Goal: Task Accomplishment & Management: Manage account settings

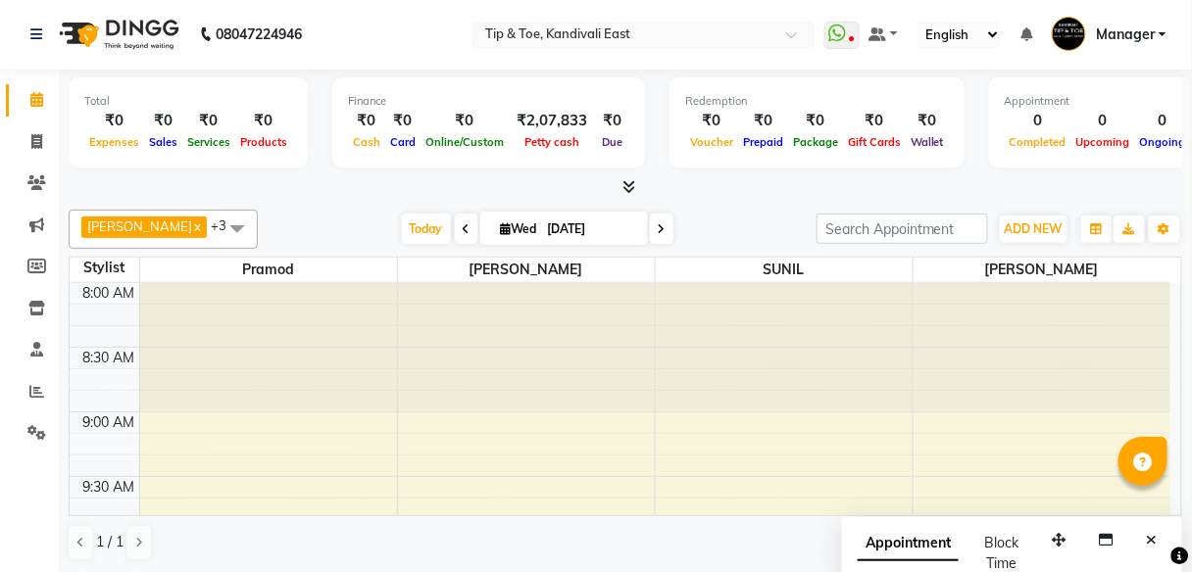
scroll to position [716, 0]
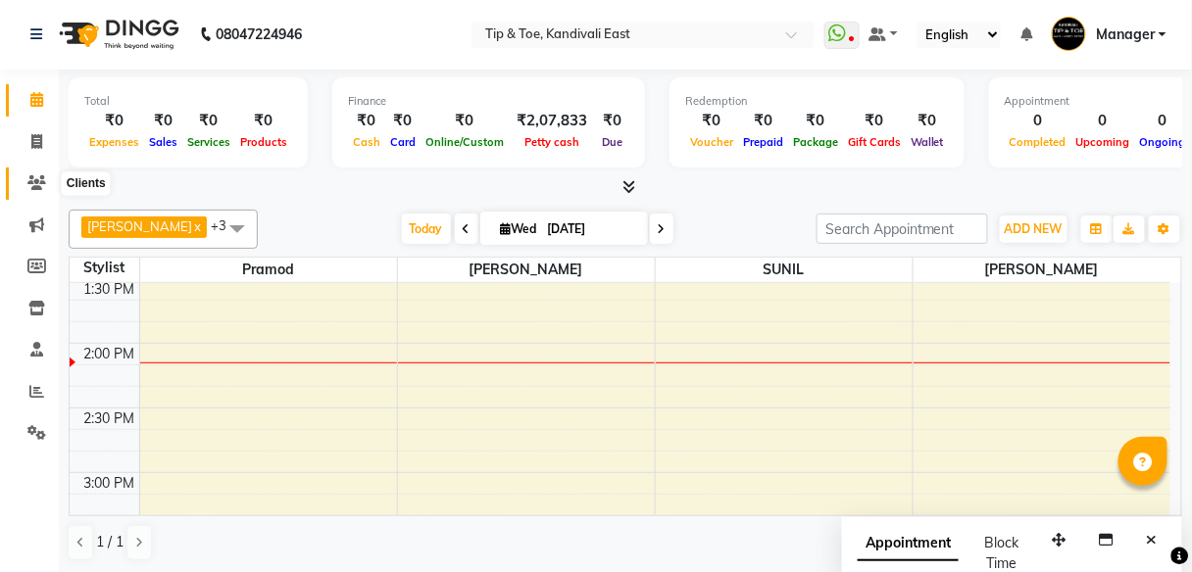
click at [39, 190] on icon at bounding box center [36, 182] width 19 height 15
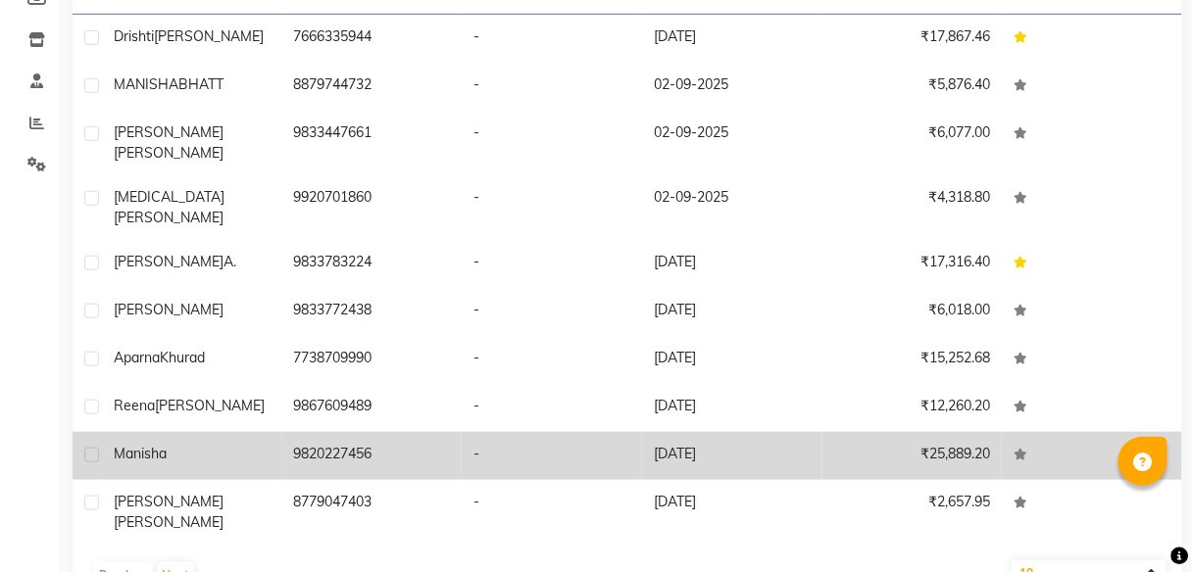
scroll to position [276, 0]
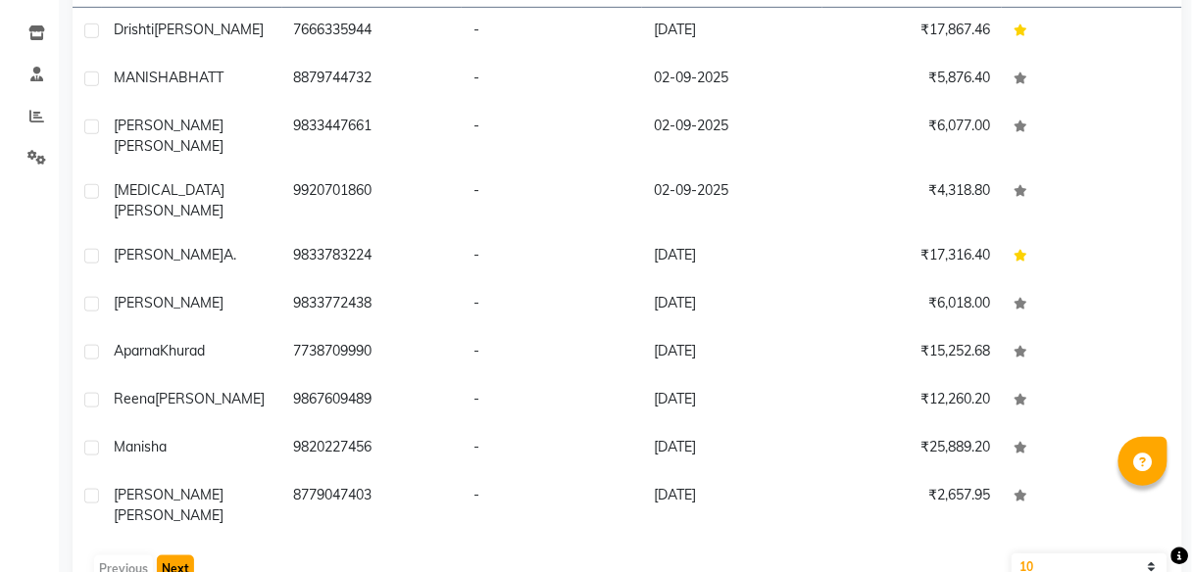
click at [182, 556] on button "Next" at bounding box center [175, 569] width 37 height 27
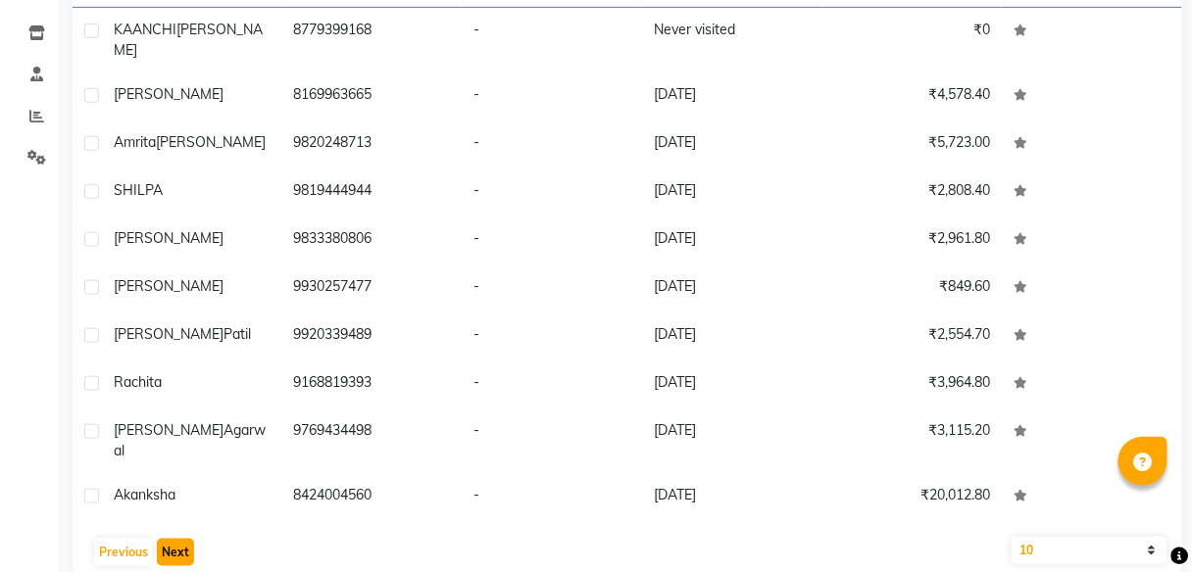
click at [176, 539] on button "Next" at bounding box center [175, 552] width 37 height 27
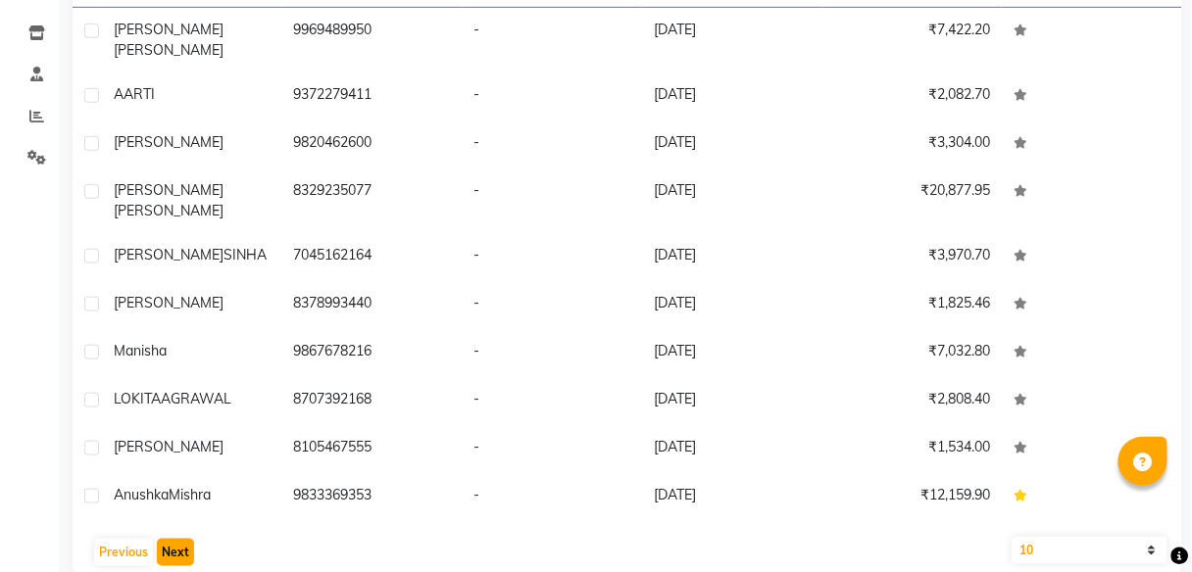
click at [169, 539] on button "Next" at bounding box center [175, 552] width 37 height 27
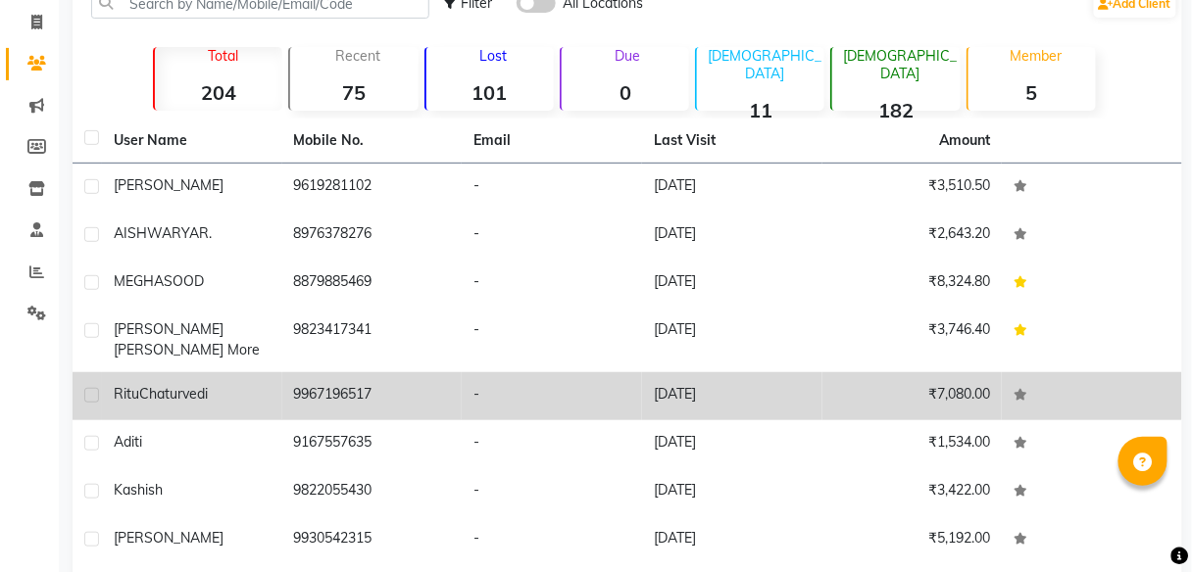
scroll to position [157, 0]
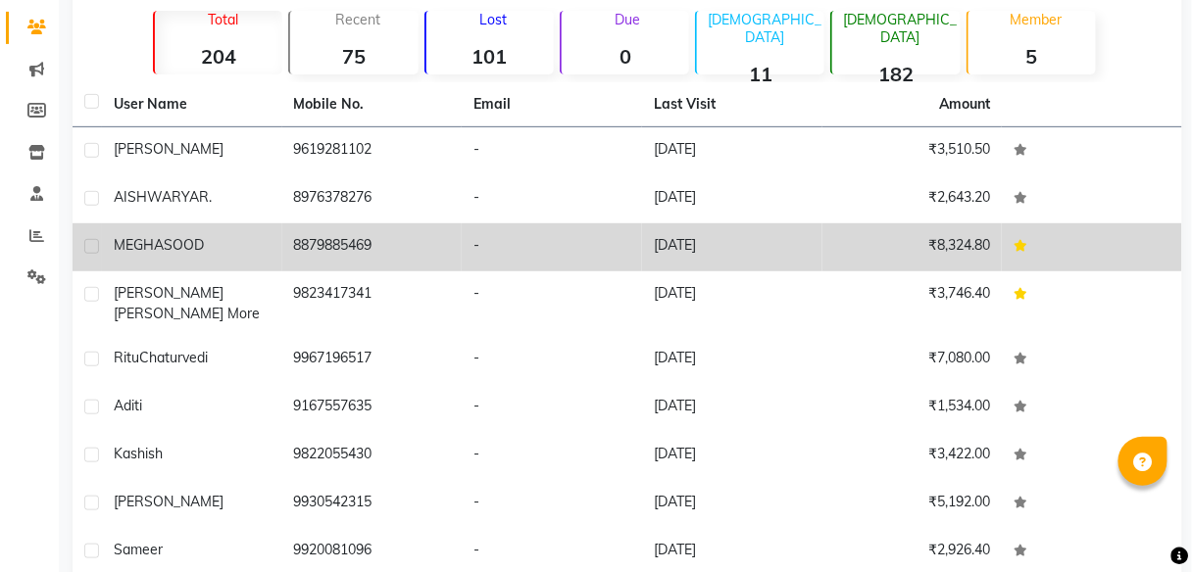
click at [1022, 247] on icon at bounding box center [1021, 246] width 14 height 12
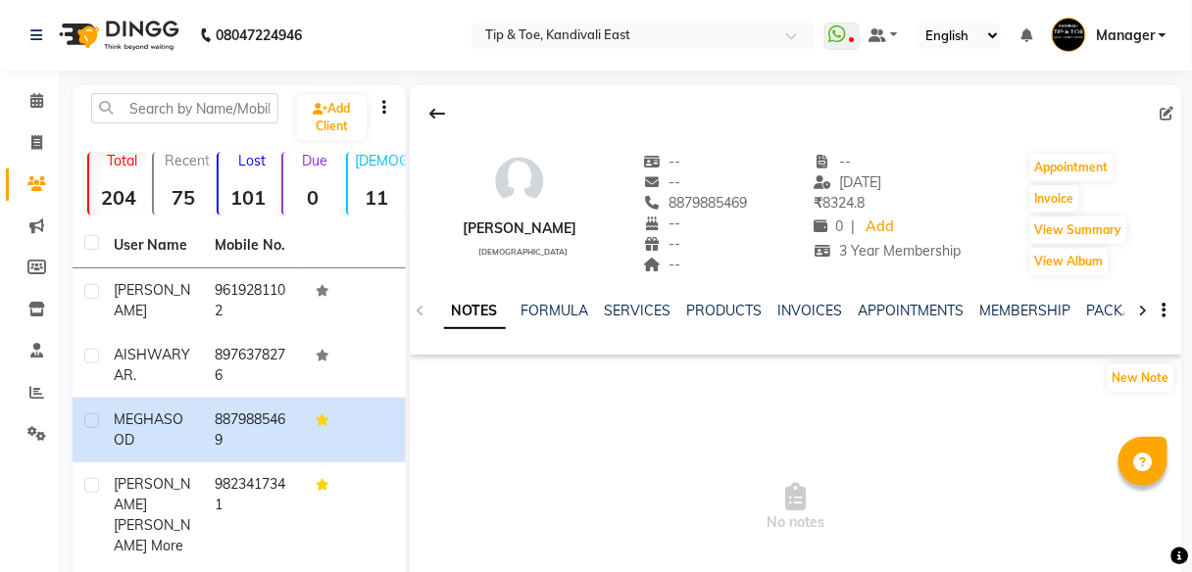
scroll to position [235, 0]
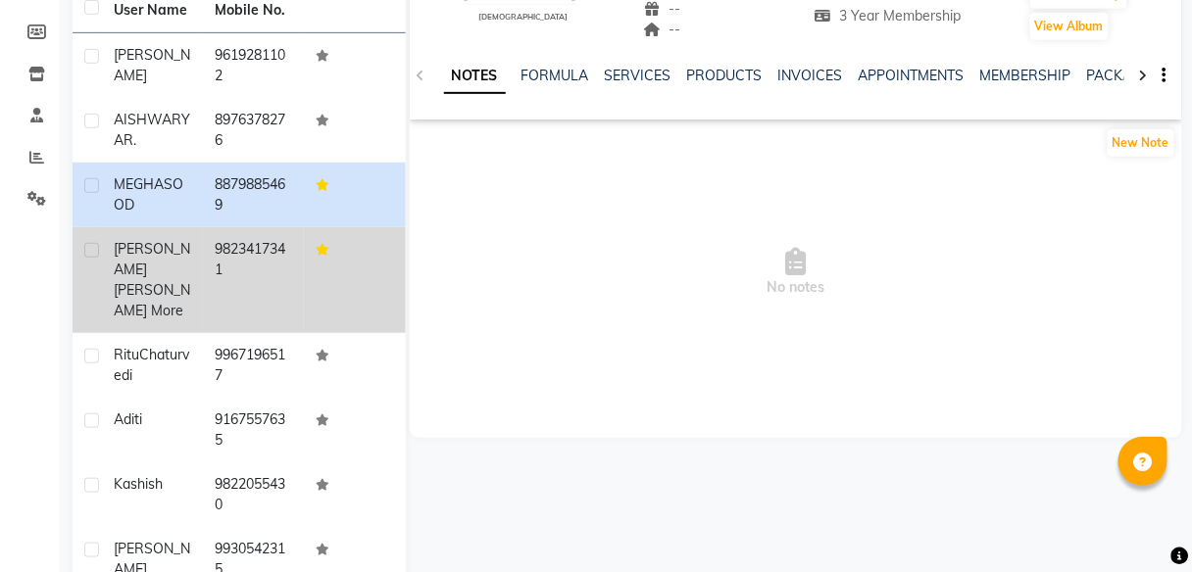
click at [317, 244] on icon at bounding box center [323, 250] width 14 height 12
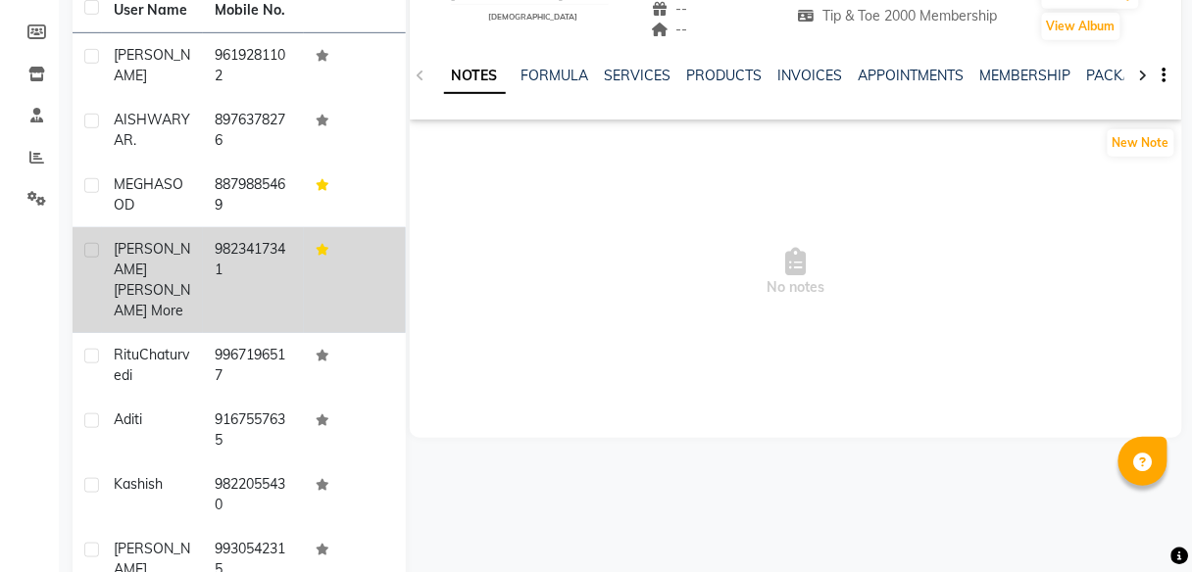
click at [316, 254] on icon at bounding box center [323, 250] width 14 height 12
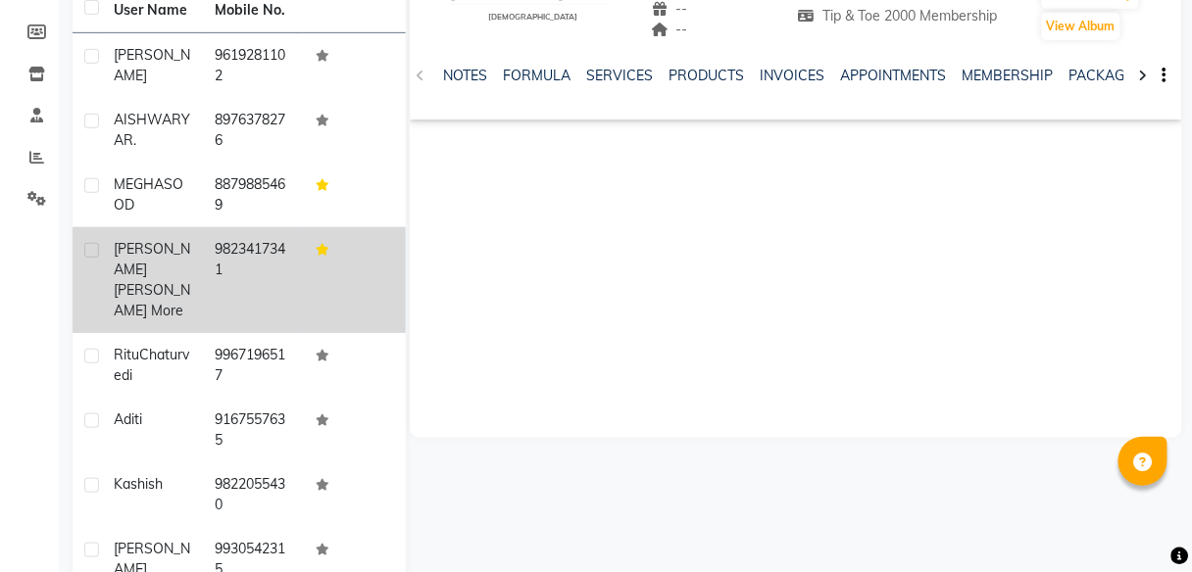
click at [316, 254] on icon at bounding box center [323, 250] width 14 height 12
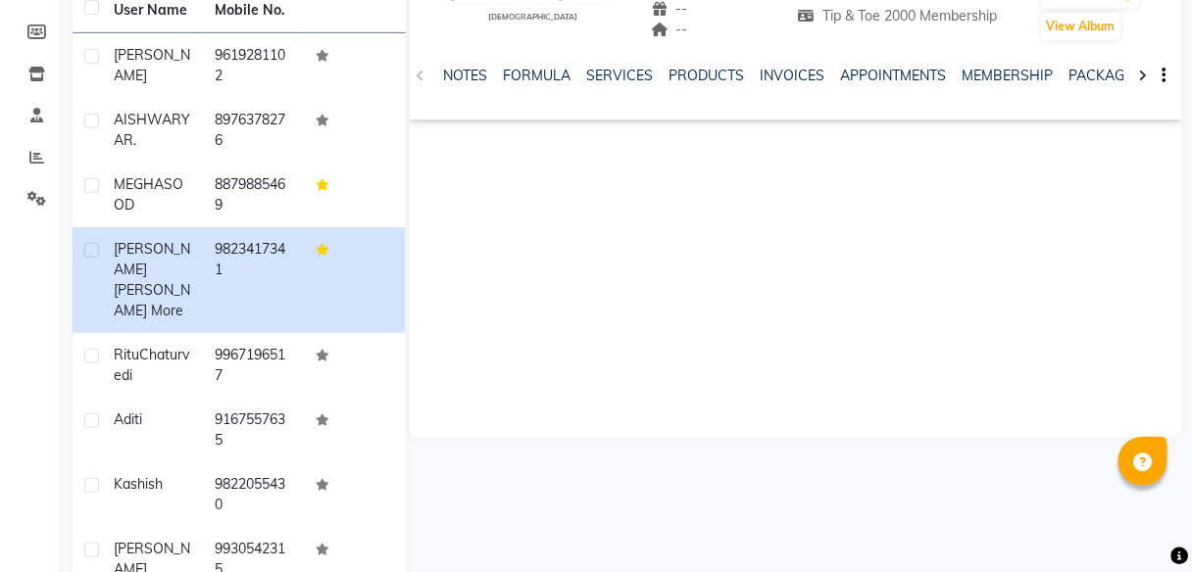
scroll to position [78, 0]
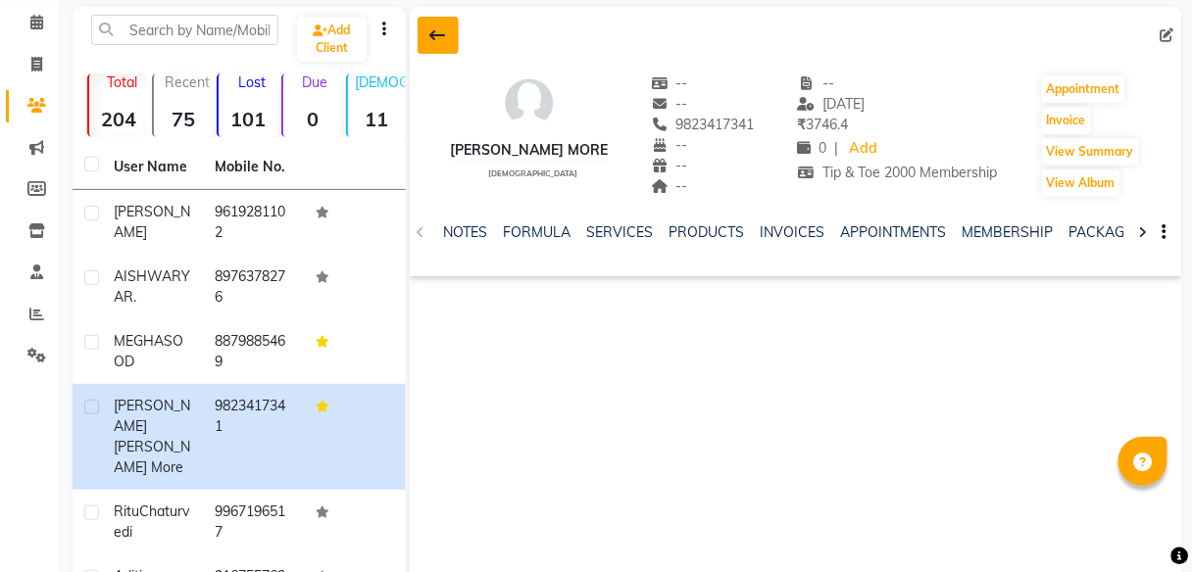
click at [440, 40] on icon at bounding box center [438, 35] width 16 height 16
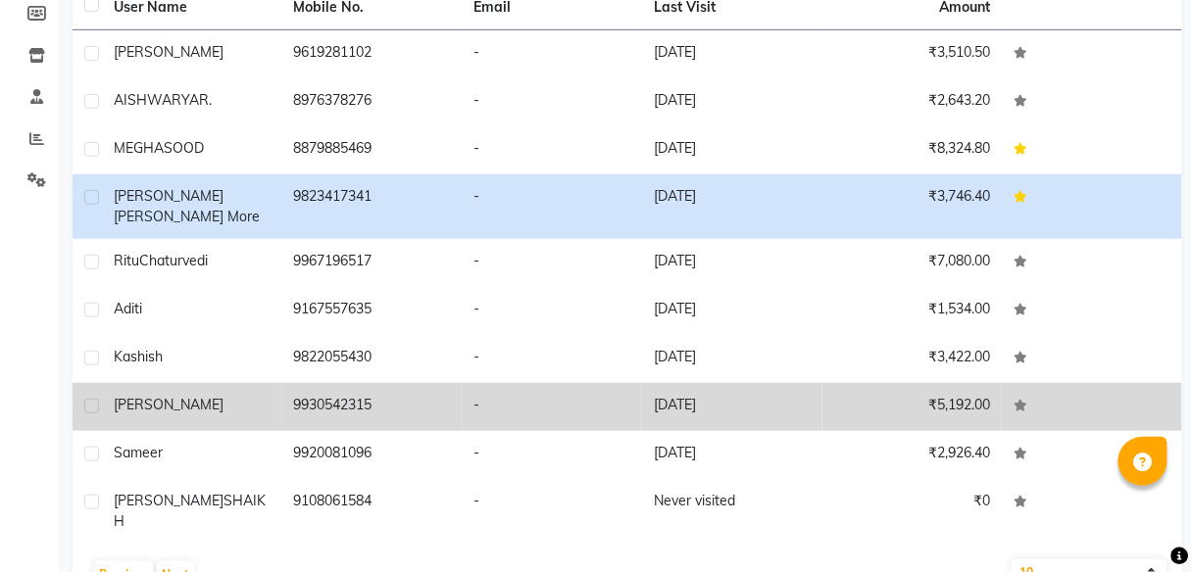
scroll to position [276, 0]
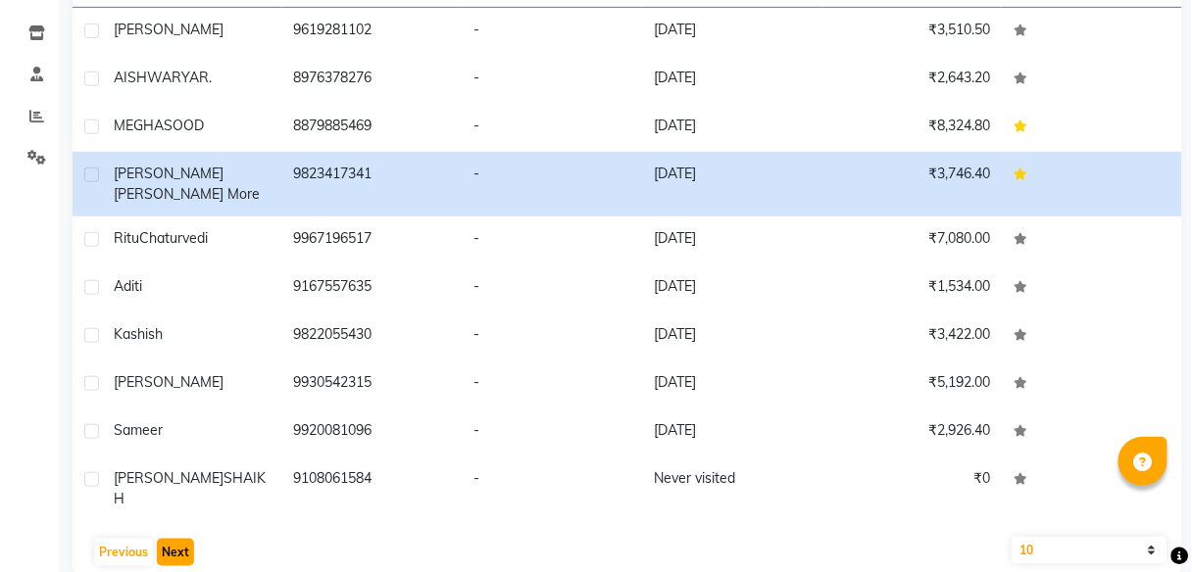
click at [177, 539] on button "Next" at bounding box center [175, 552] width 37 height 27
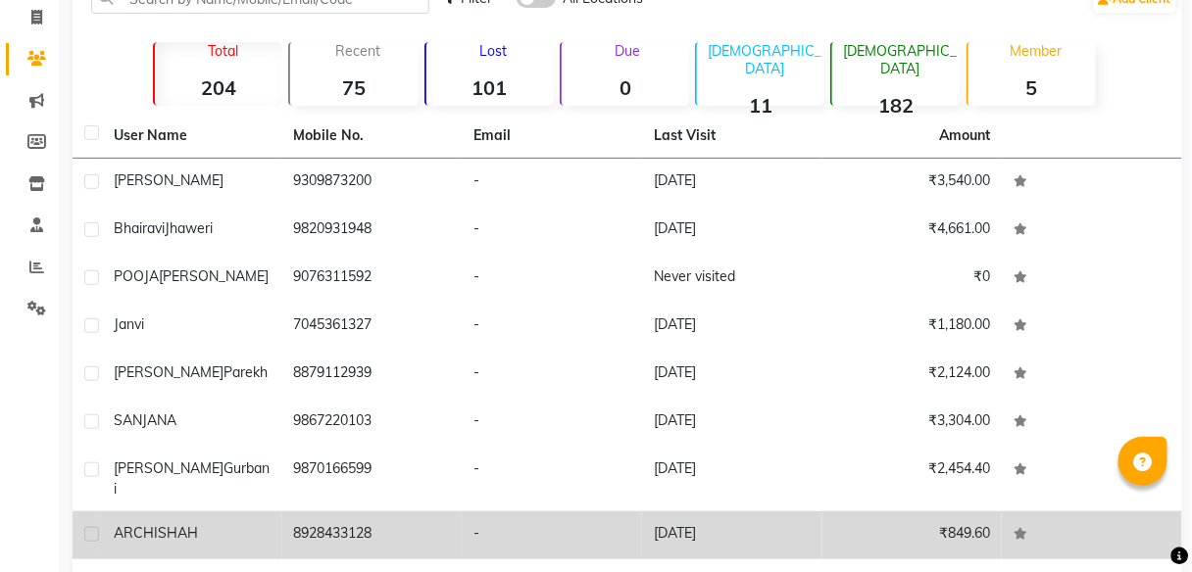
scroll to position [120, 0]
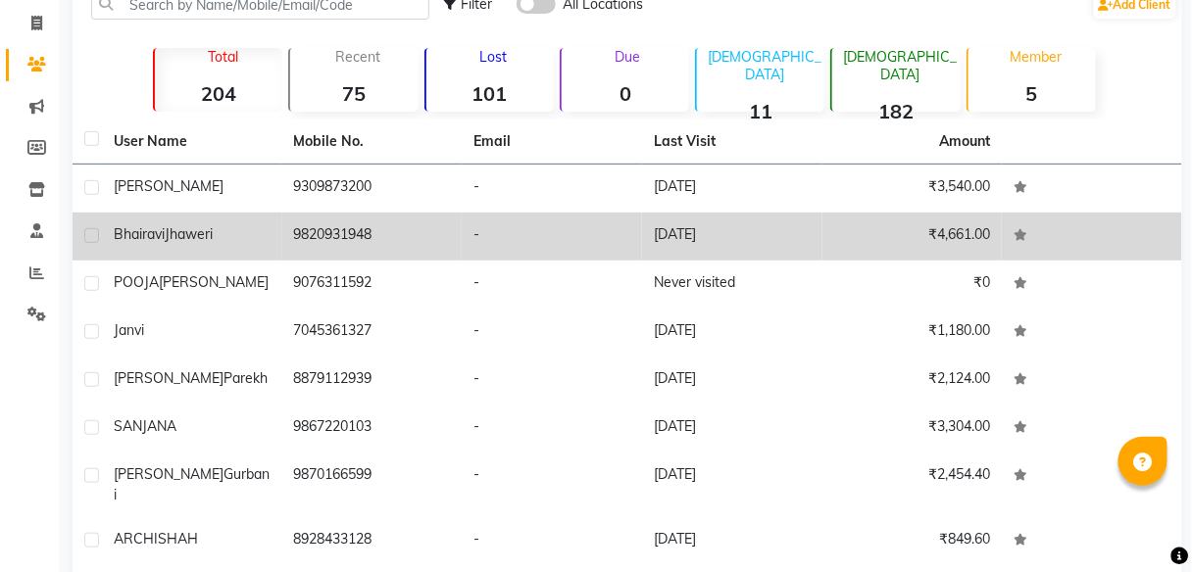
click at [559, 227] on td "-" at bounding box center [552, 237] width 180 height 48
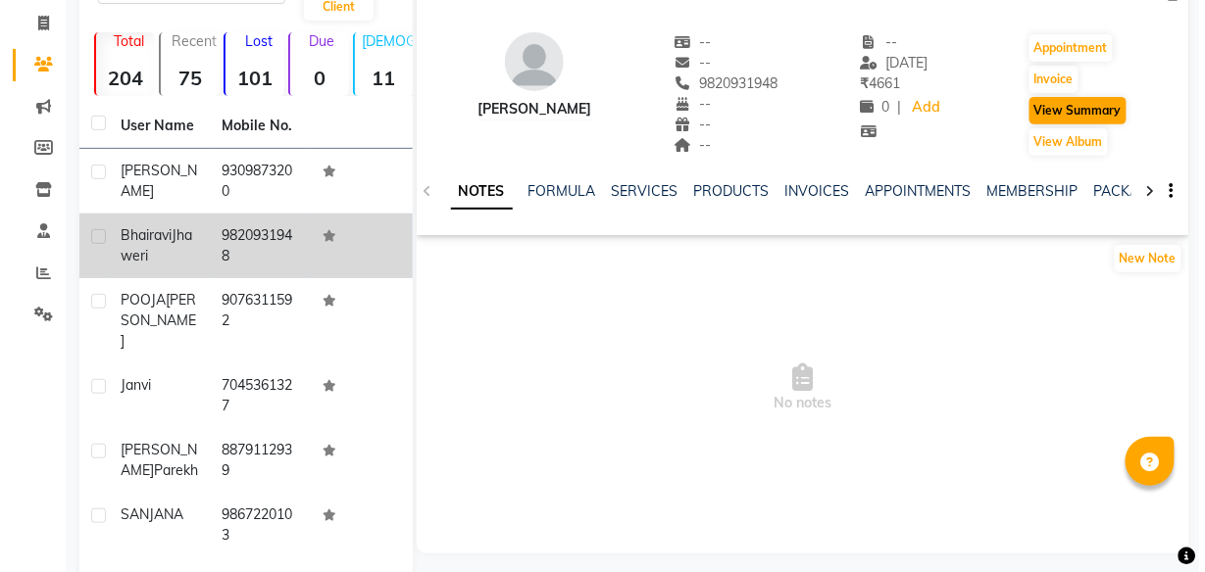
scroll to position [41, 0]
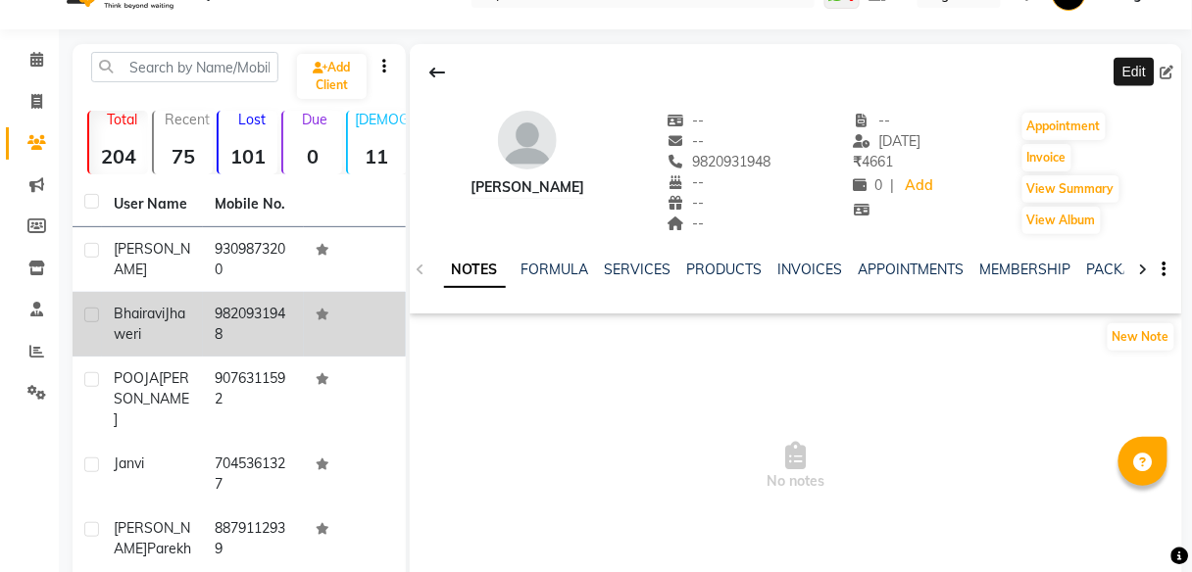
click at [1168, 72] on icon at bounding box center [1168, 73] width 14 height 14
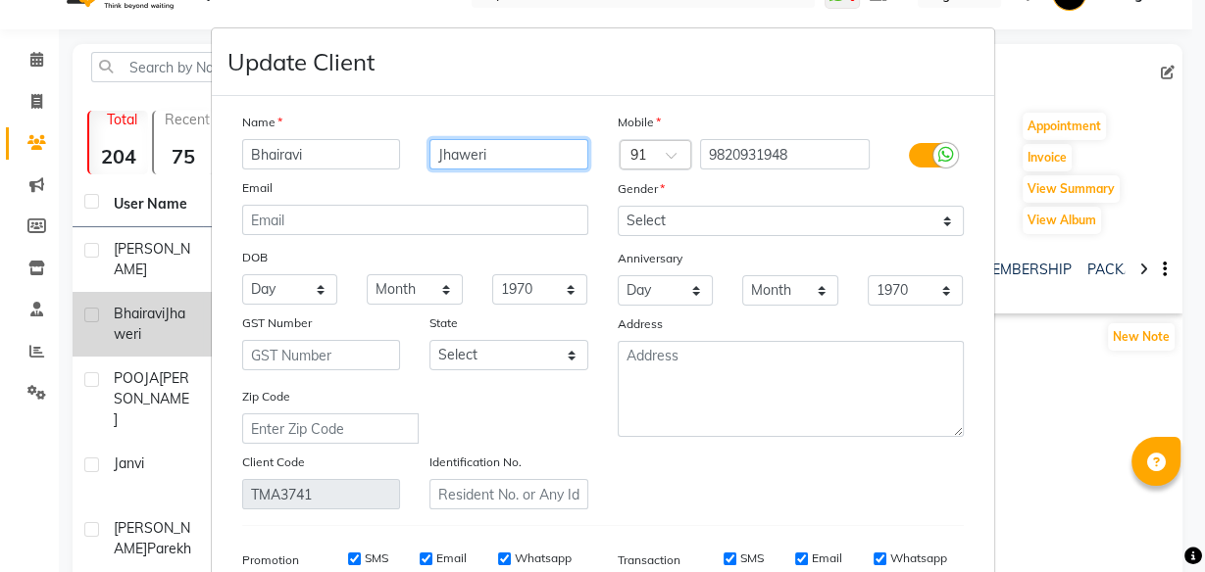
drag, startPoint x: 512, startPoint y: 152, endPoint x: 366, endPoint y: 171, distance: 147.2
click at [368, 171] on div "Name Bhairavi Jhaweri Email DOB Day 01 02 03 04 05 06 07 08 09 10 11 12 13 14 1…" at bounding box center [414, 311] width 375 height 398
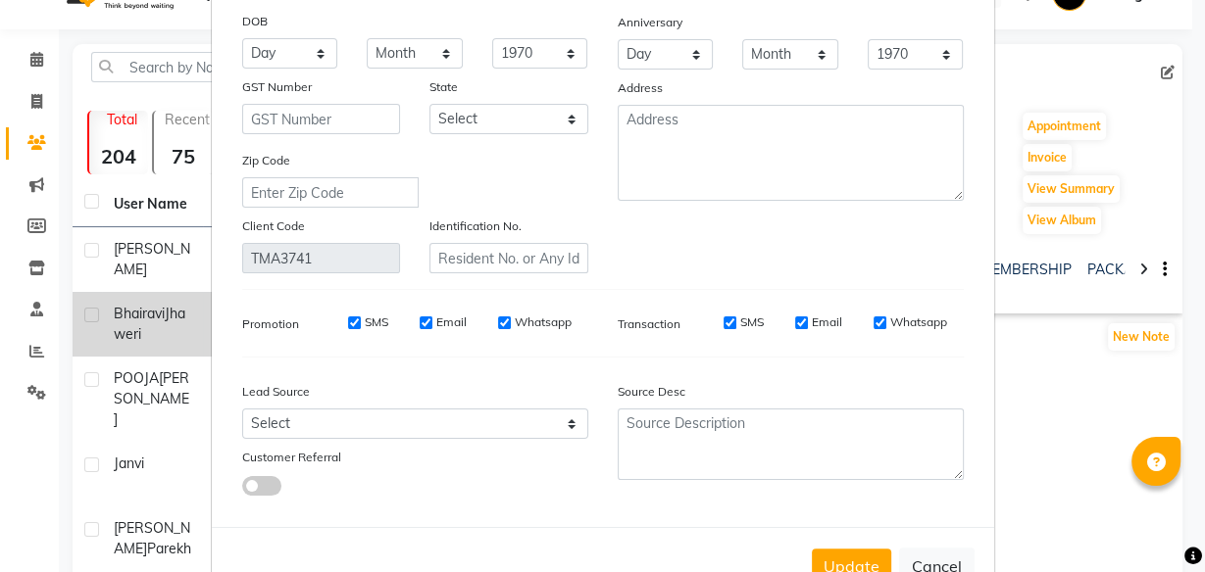
scroll to position [293, 0]
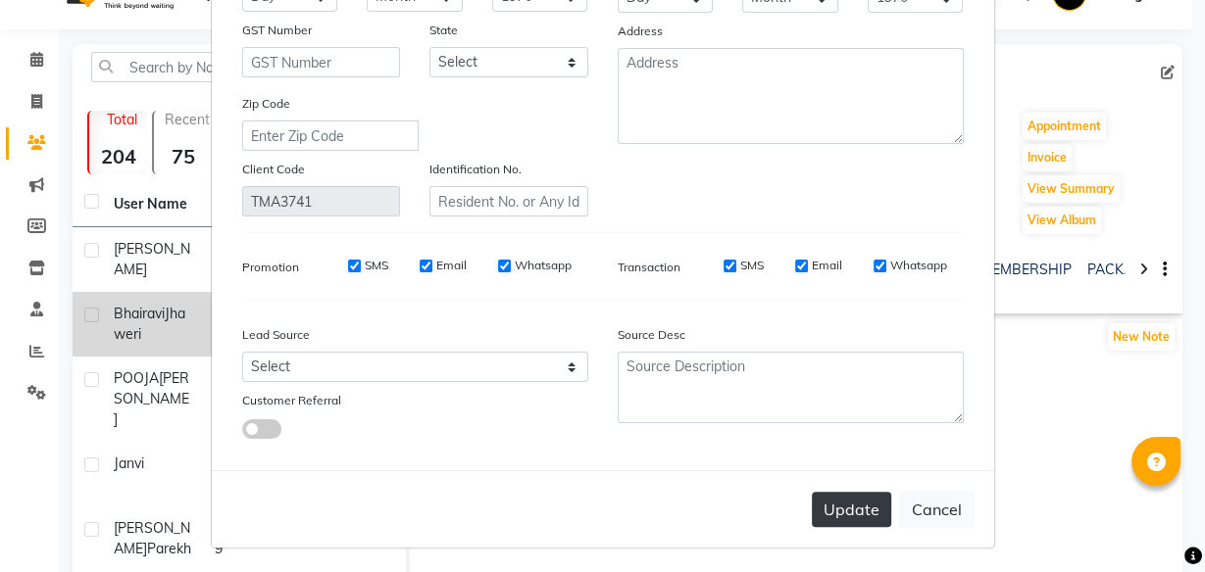
type input "Zaveri"
click at [842, 502] on button "Update" at bounding box center [851, 509] width 79 height 35
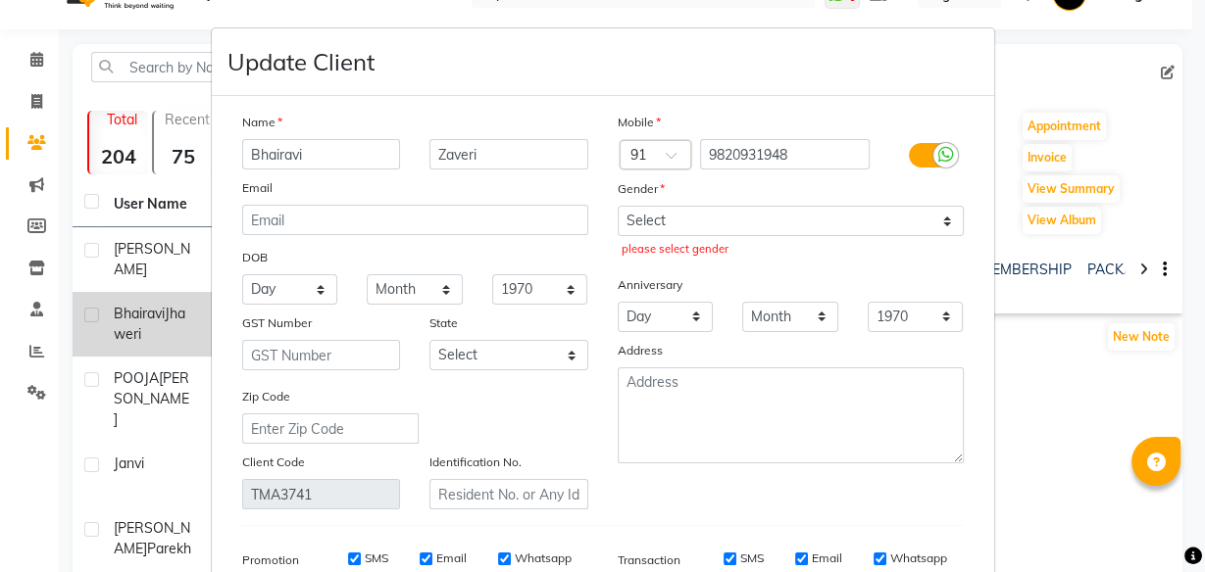
scroll to position [0, 0]
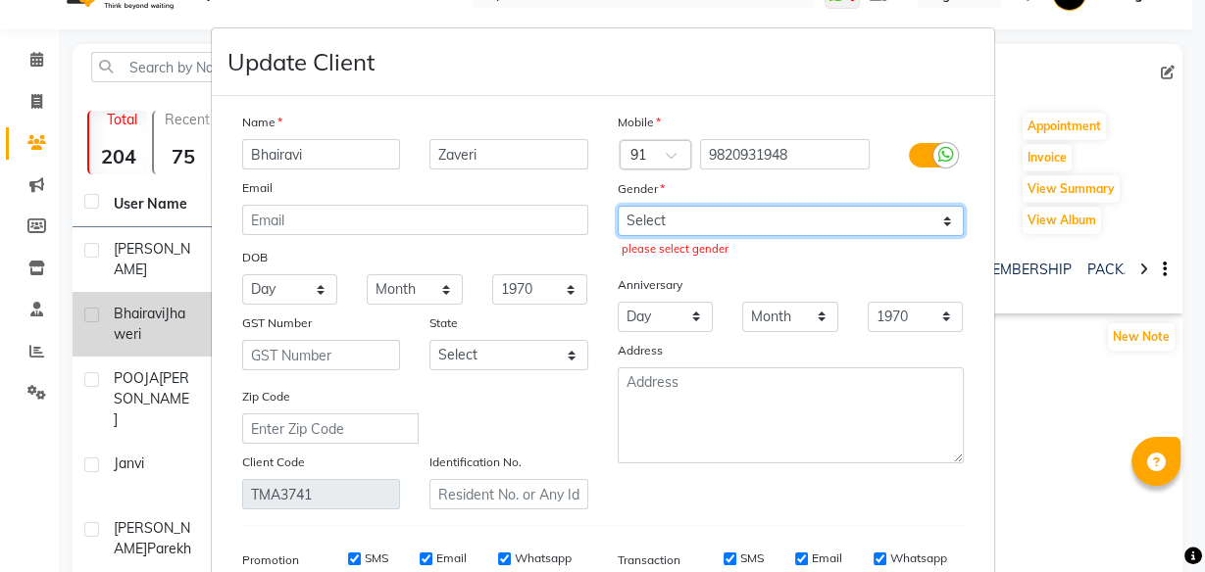
click at [737, 224] on select "Select [DEMOGRAPHIC_DATA] [DEMOGRAPHIC_DATA] Other Prefer Not To Say" at bounding box center [791, 221] width 346 height 30
select select "[DEMOGRAPHIC_DATA]"
click at [618, 206] on select "Select [DEMOGRAPHIC_DATA] [DEMOGRAPHIC_DATA] Other Prefer Not To Say" at bounding box center [791, 221] width 346 height 30
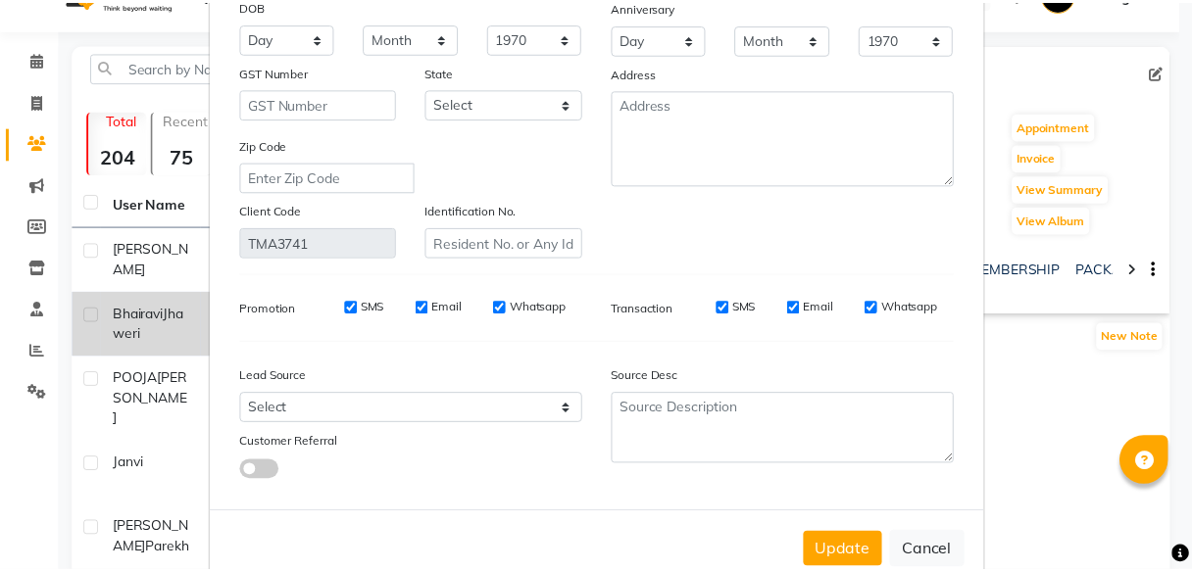
scroll to position [293, 0]
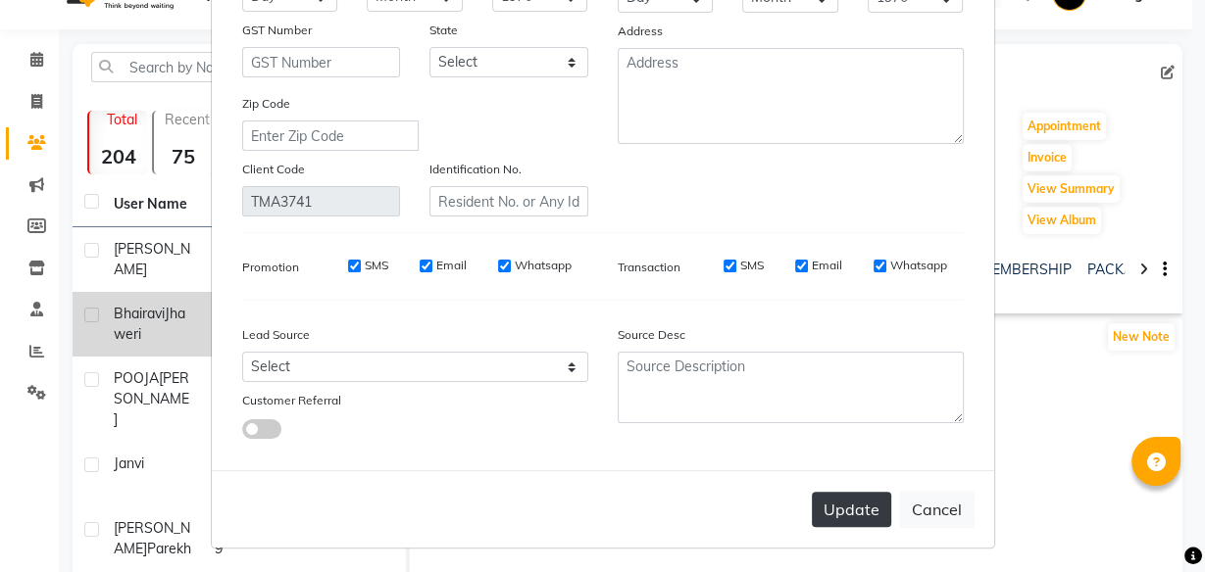
click at [854, 498] on button "Update" at bounding box center [851, 509] width 79 height 35
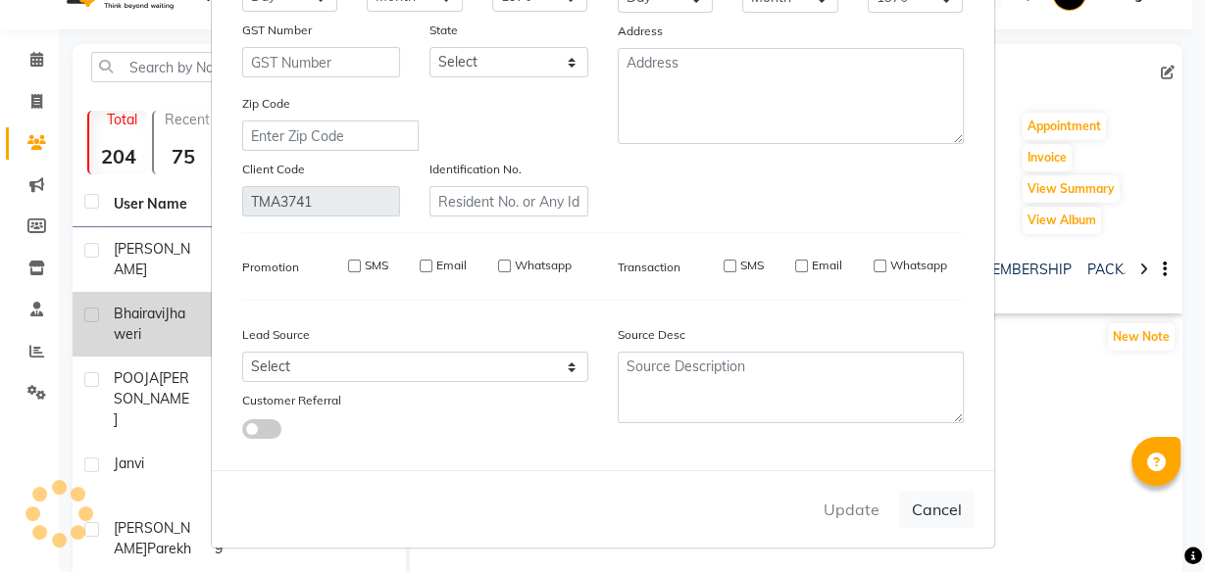
select select
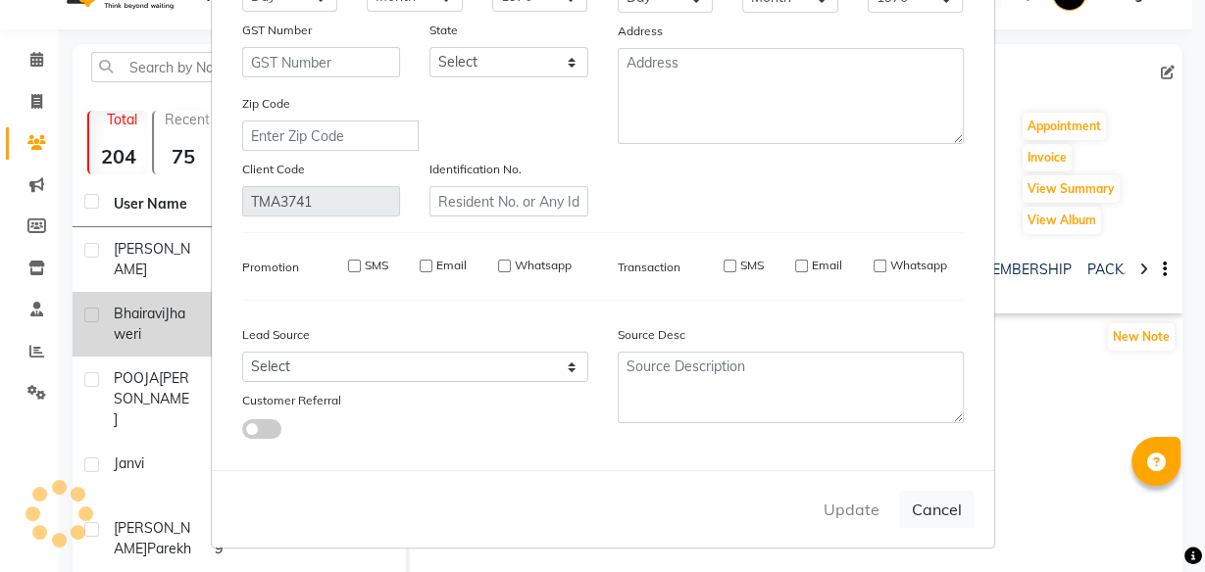
select select
checkbox input "false"
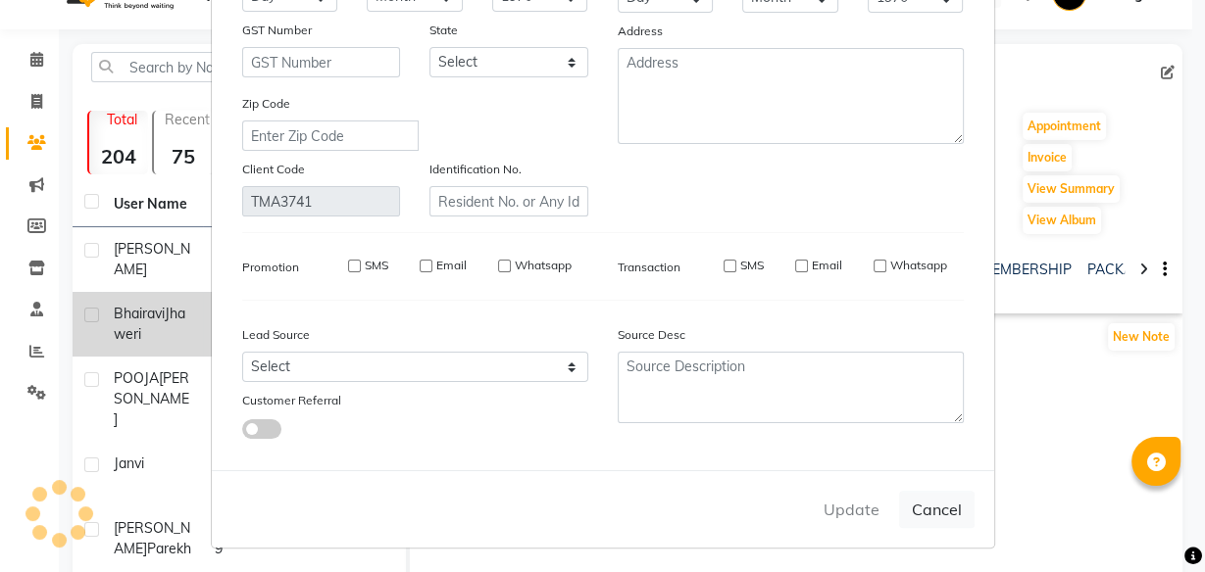
checkbox input "false"
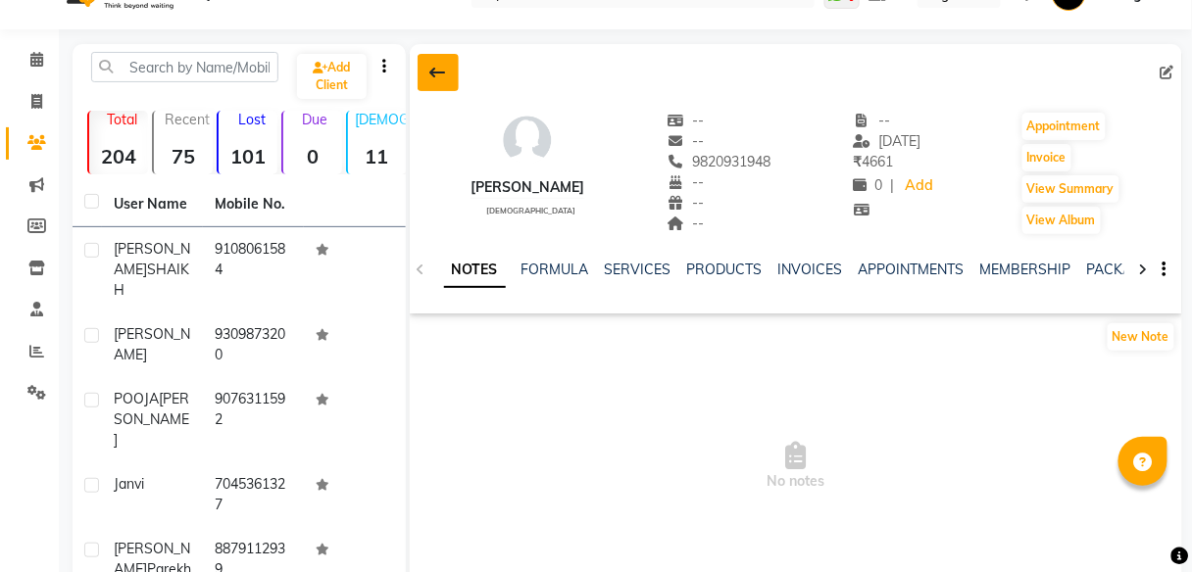
click at [445, 74] on icon at bounding box center [438, 73] width 16 height 16
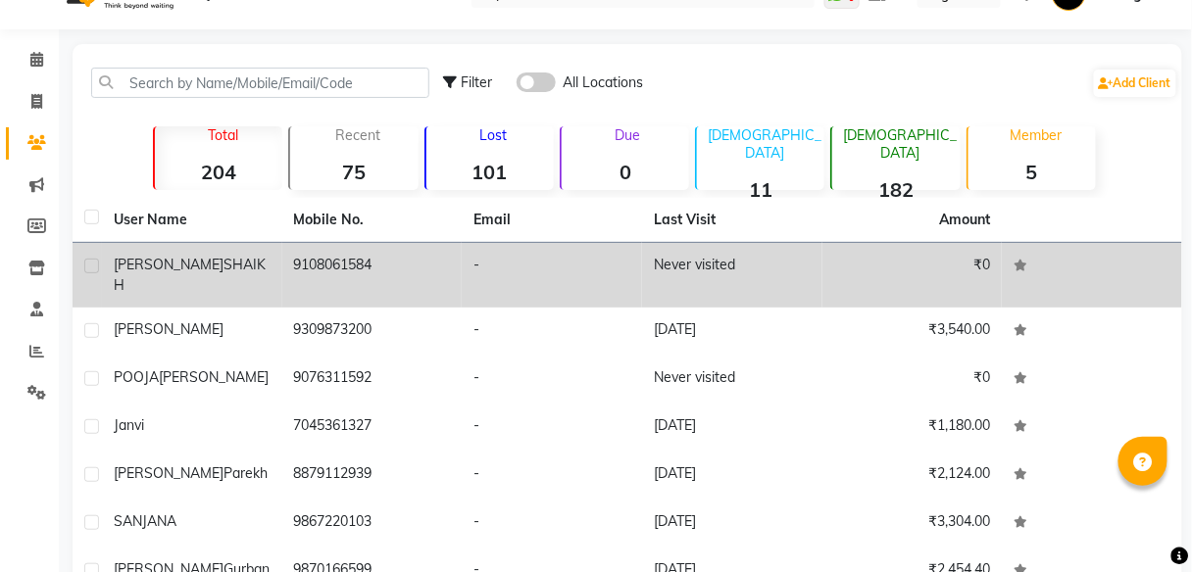
scroll to position [120, 0]
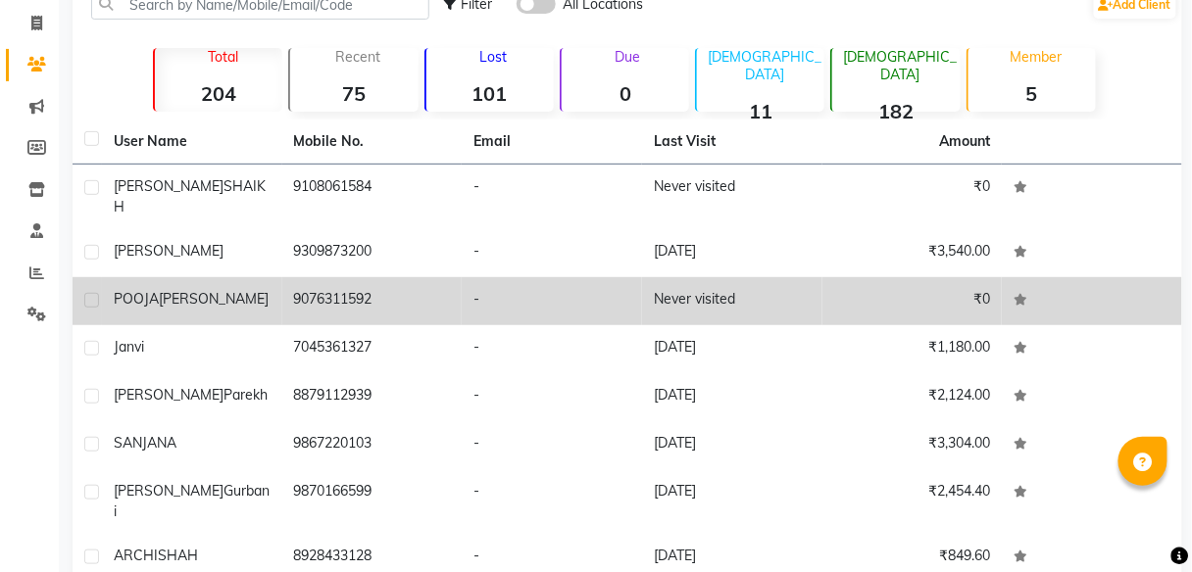
click at [90, 293] on label at bounding box center [91, 300] width 15 height 15
click at [90, 295] on input "checkbox" at bounding box center [90, 301] width 13 height 13
checkbox input "true"
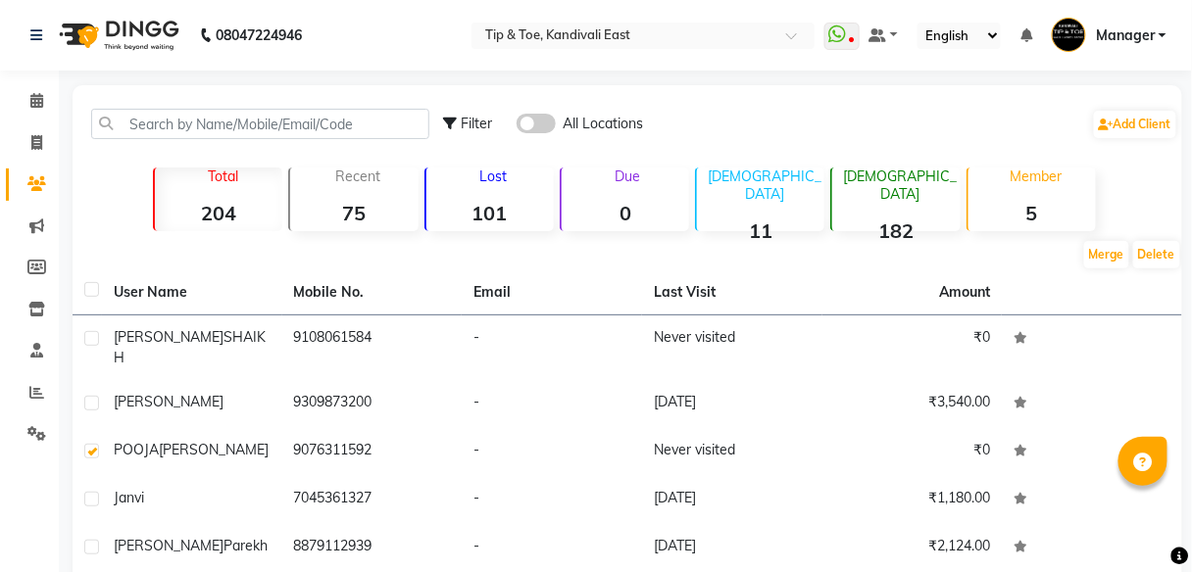
scroll to position [78, 0]
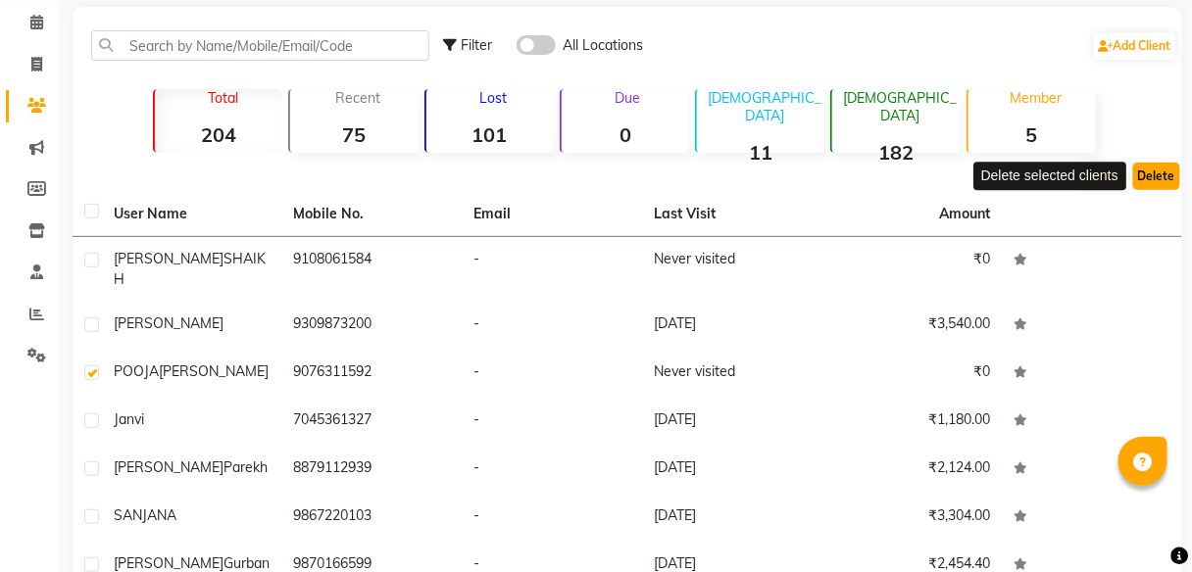
click at [1160, 179] on button "Delete" at bounding box center [1156, 176] width 47 height 27
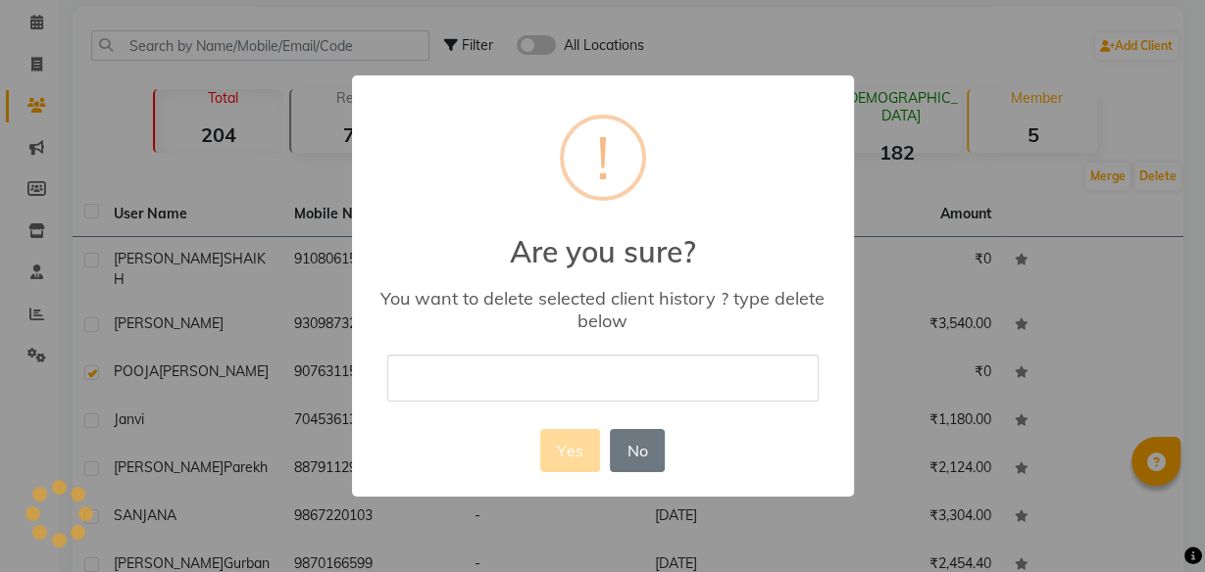
click at [547, 382] on input "text" at bounding box center [602, 378] width 431 height 46
type input "delete"
click at [573, 457] on button "Yes" at bounding box center [570, 450] width 60 height 43
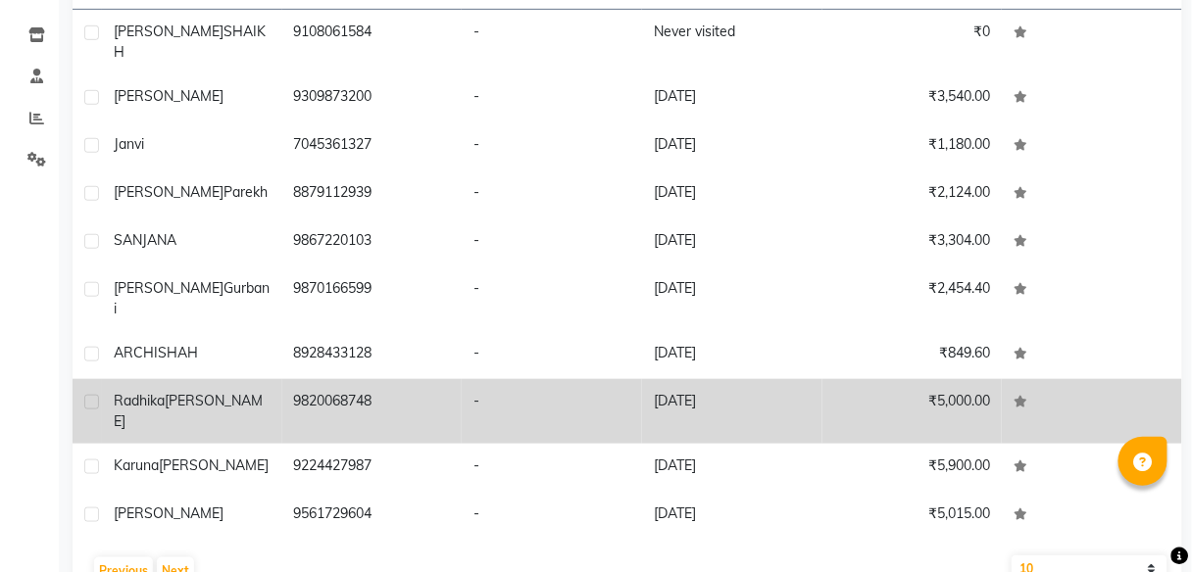
scroll to position [276, 0]
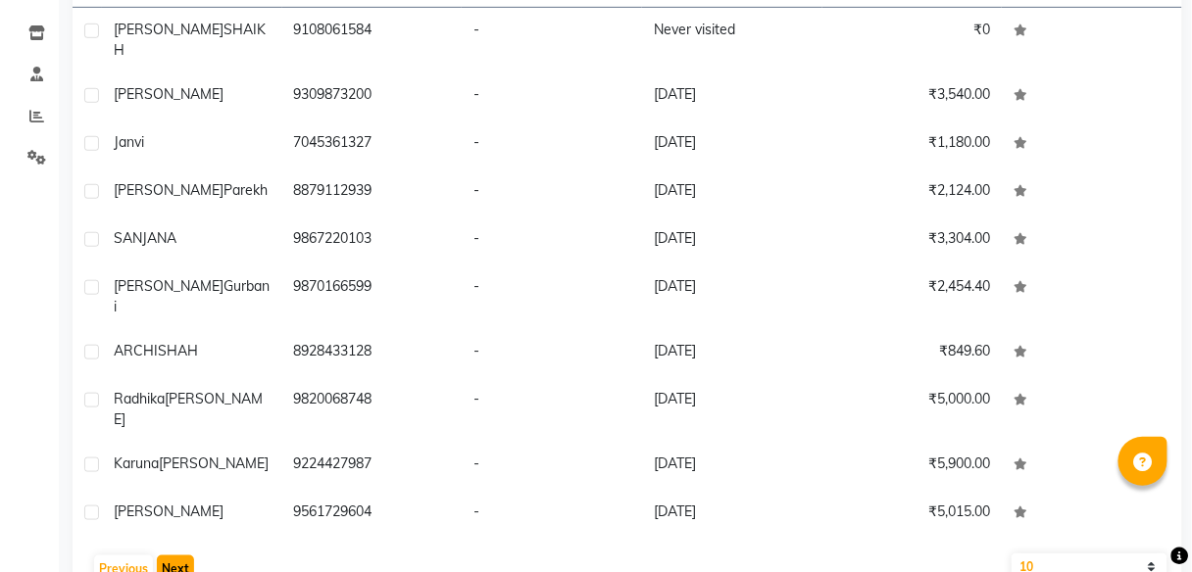
click at [176, 556] on button "Next" at bounding box center [175, 569] width 37 height 27
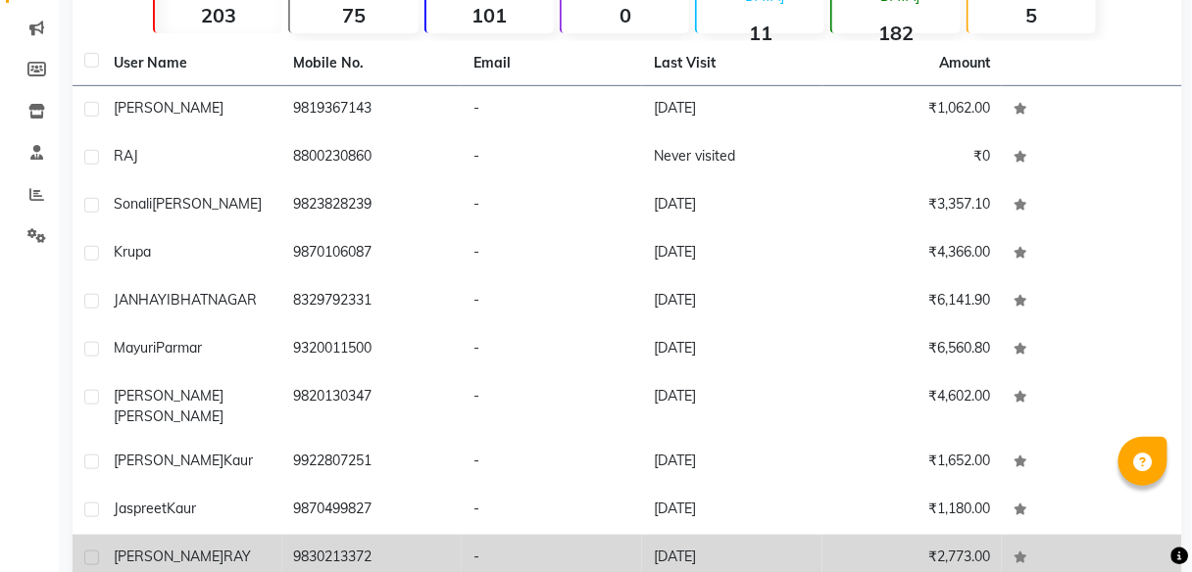
scroll to position [120, 0]
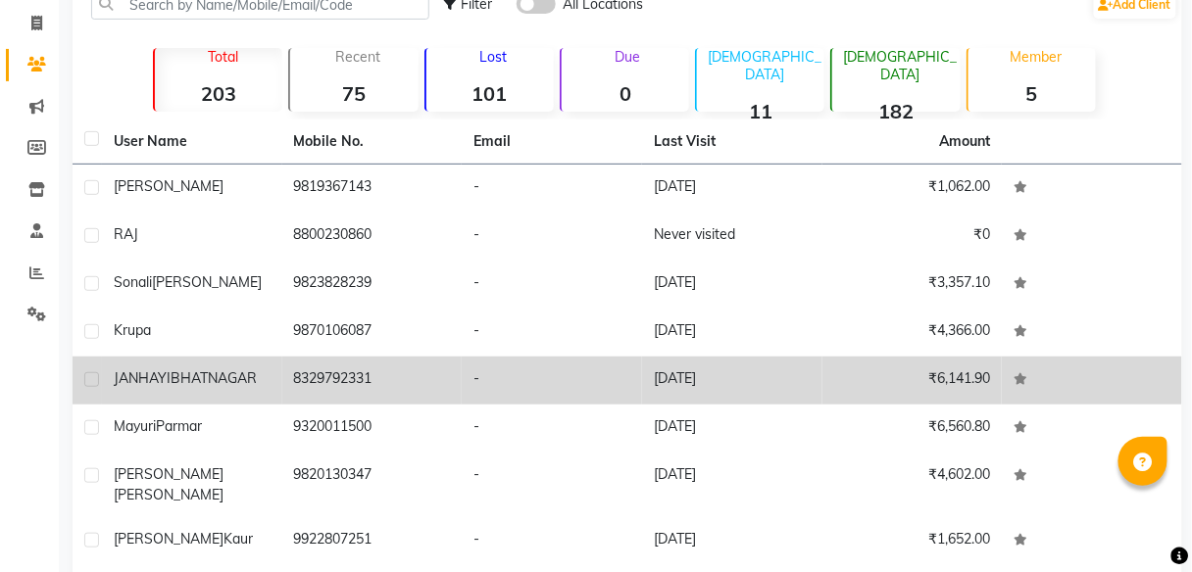
click at [395, 380] on td "8329792331" at bounding box center [372, 381] width 180 height 48
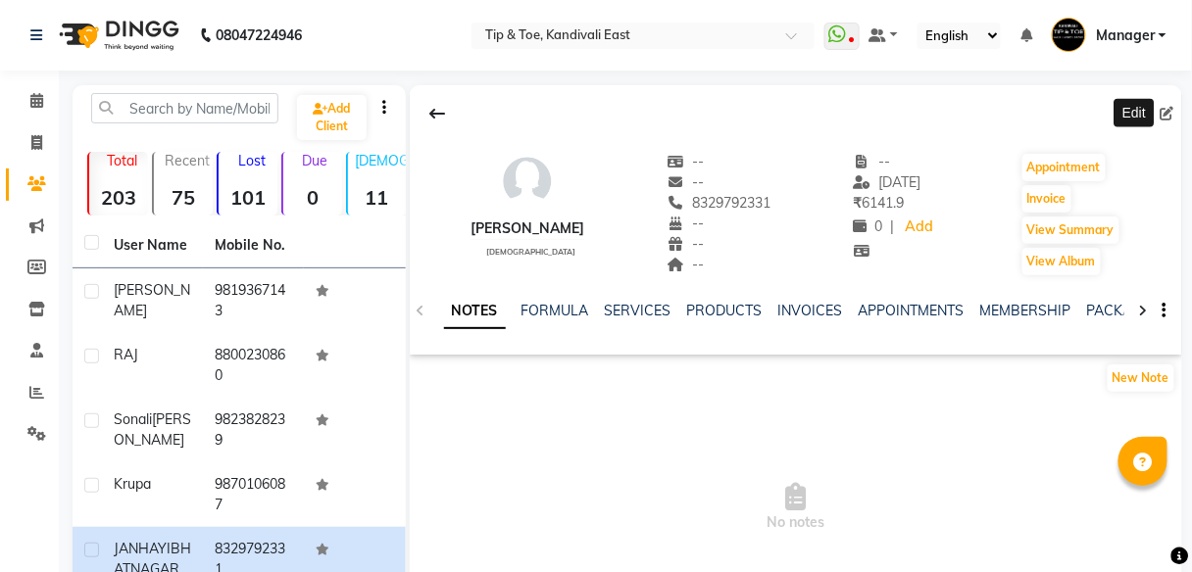
click at [1168, 113] on icon at bounding box center [1168, 114] width 14 height 14
select select "[DEMOGRAPHIC_DATA]"
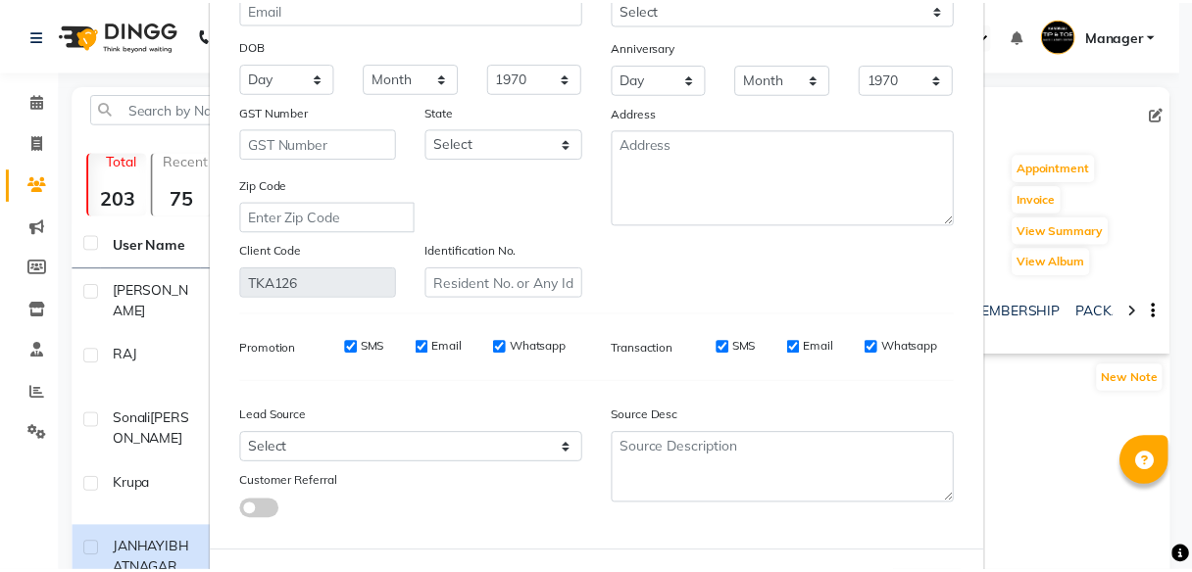
scroll to position [293, 0]
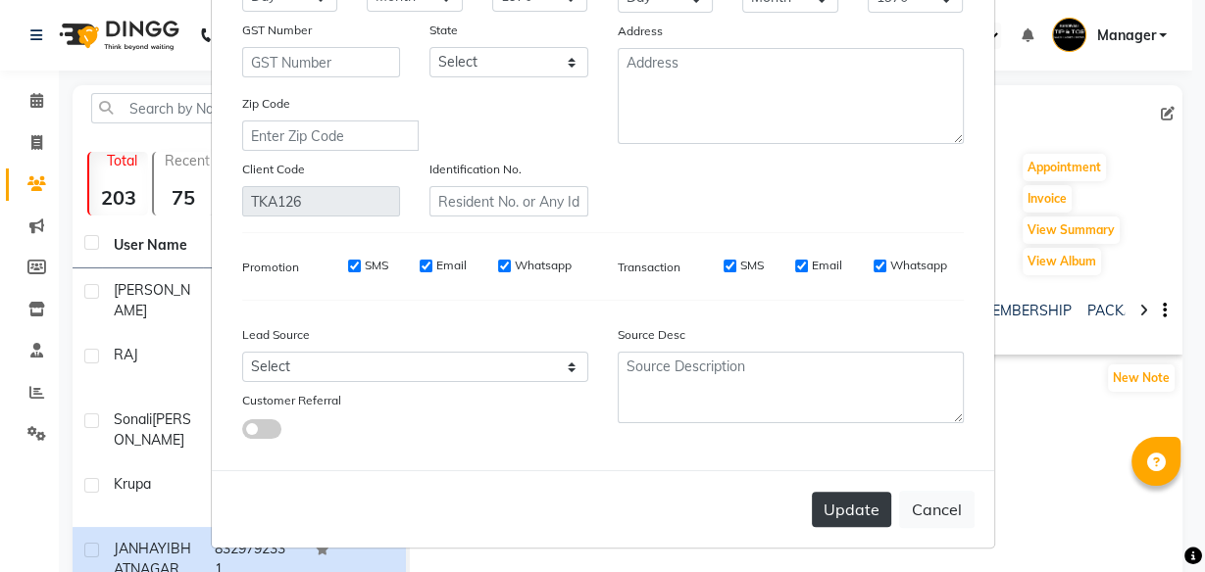
type input "[PERSON_NAME]"
click at [861, 506] on button "Update" at bounding box center [851, 509] width 79 height 35
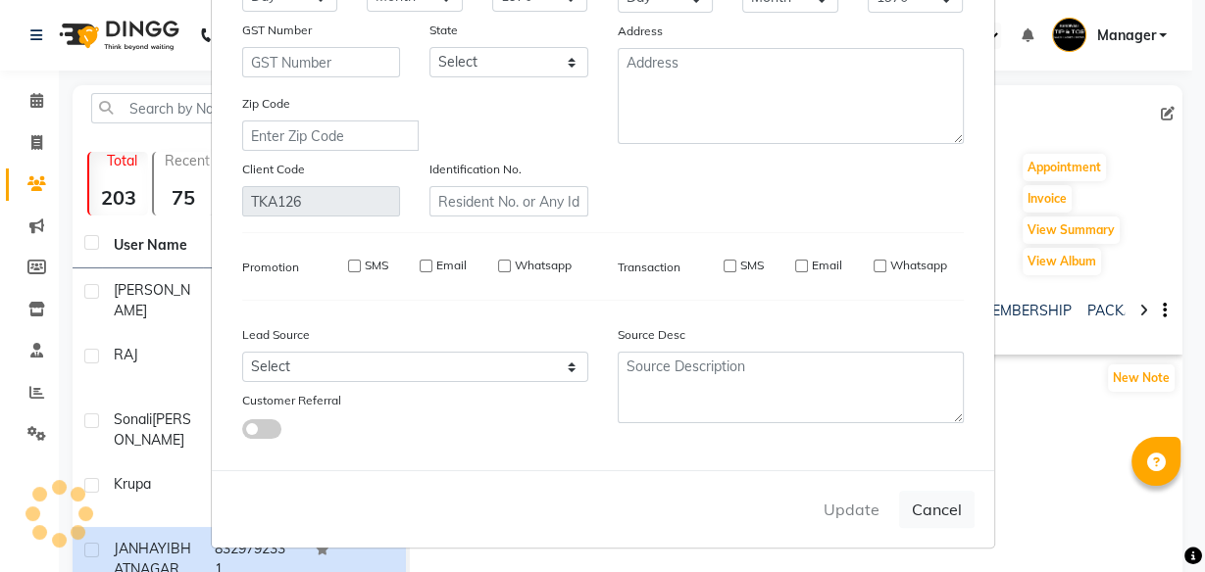
select select
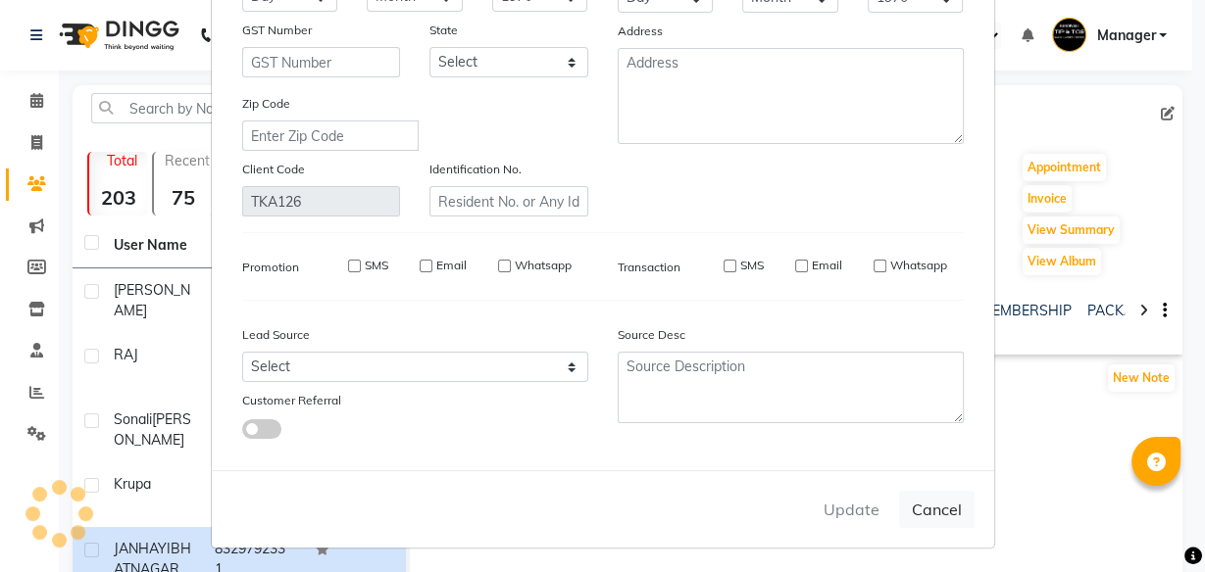
select select
checkbox input "false"
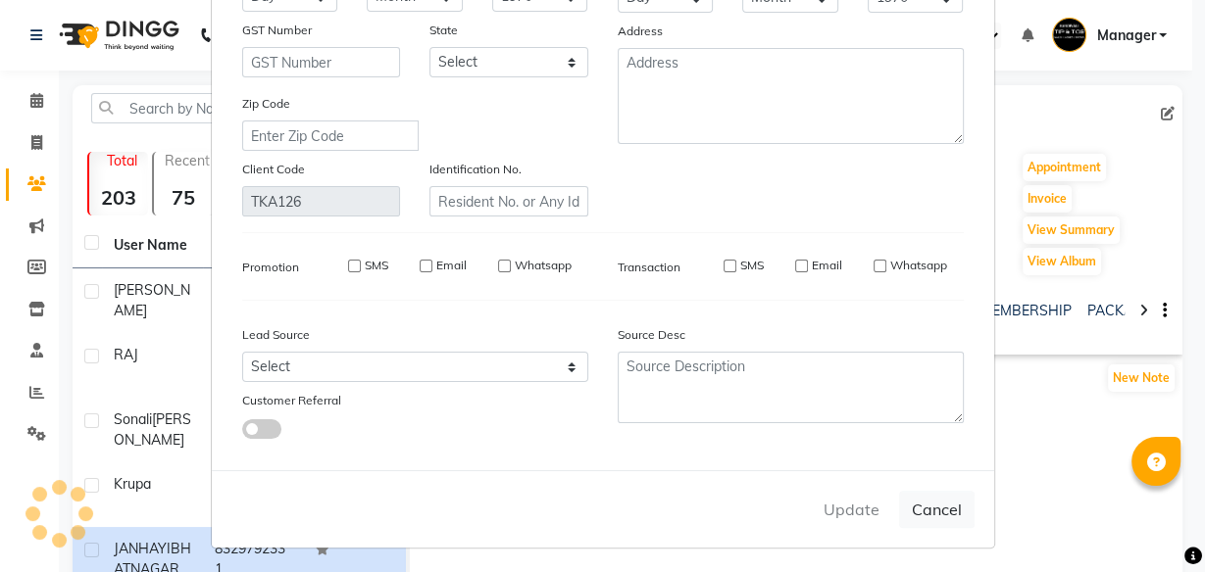
checkbox input "false"
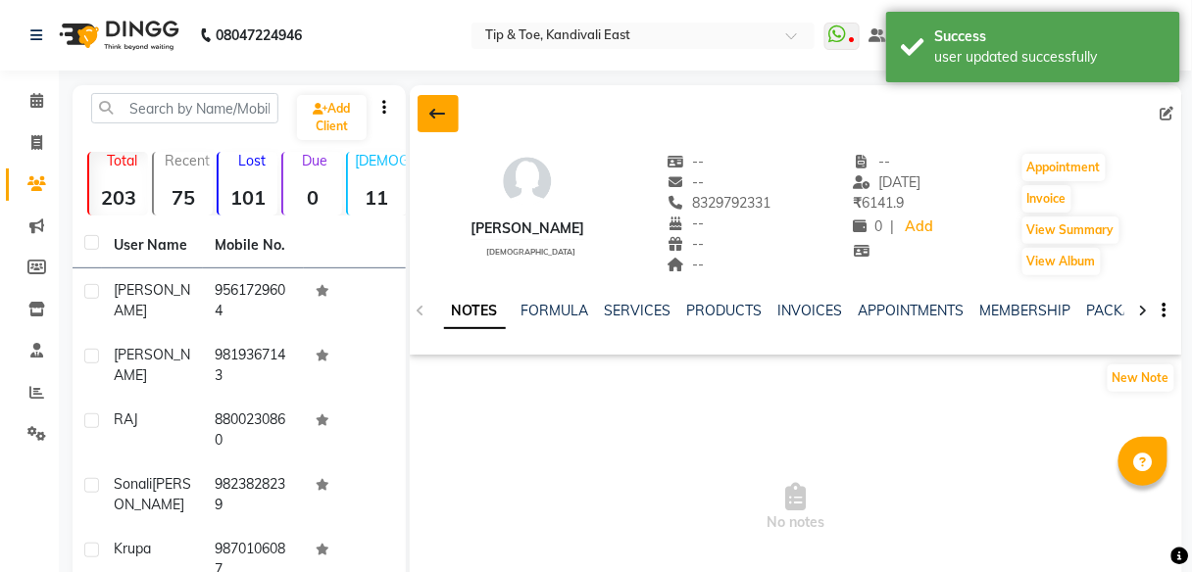
click at [447, 105] on button at bounding box center [438, 113] width 41 height 37
